Goal: Ask a question

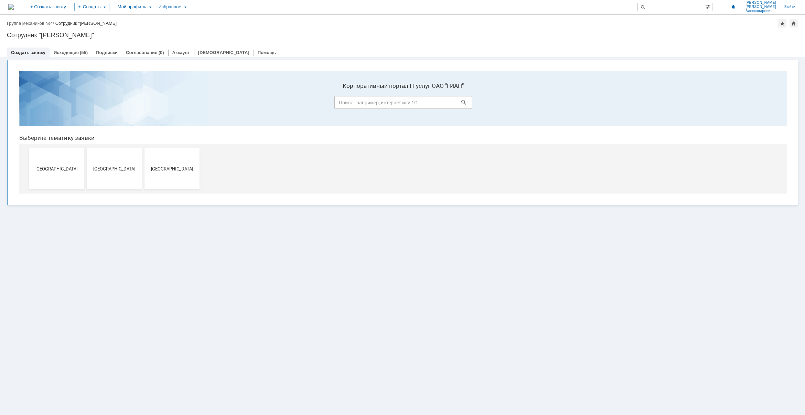
click at [203, 173] on div "Дзержинск Москва Новомосковск" at bounding box center [405, 169] width 752 height 50
click at [198, 173] on button "Новомосковск" at bounding box center [172, 168] width 55 height 41
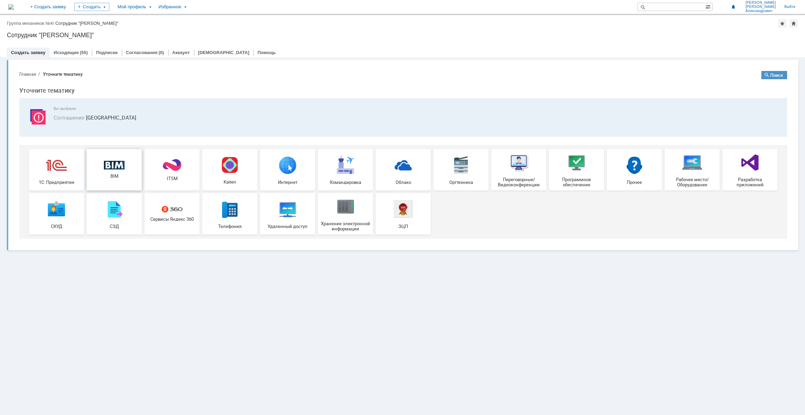
click at [123, 178] on span "BIM" at bounding box center [114, 175] width 51 height 5
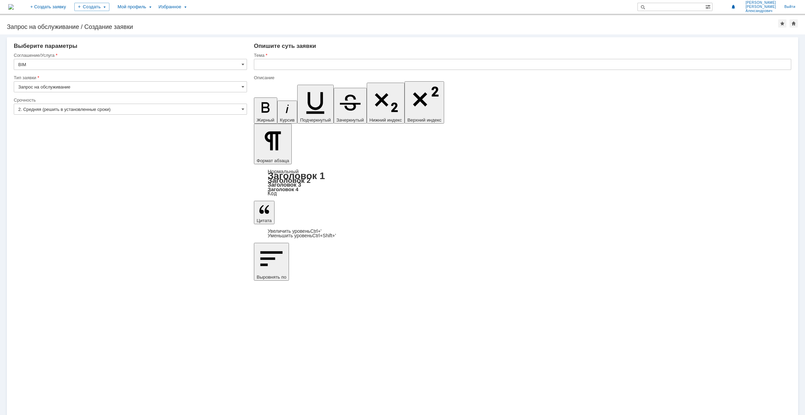
click at [310, 60] on input "text" at bounding box center [523, 64] width 538 height 11
paste input "Добавить в класс трубопровода CC12S расходомер вихревой DN 30, PN 4,0 МПа"
type input "Добавить в класс трубопровода CC12S расходомер вихревой DN 30, PN 4,0 МПа"
